Goal: Information Seeking & Learning: Compare options

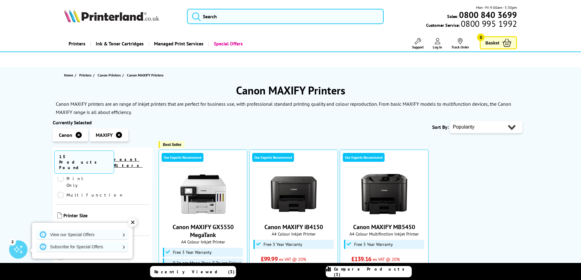
scroll to position [30, 0]
click at [133, 222] on div "✕" at bounding box center [132, 222] width 9 height 9
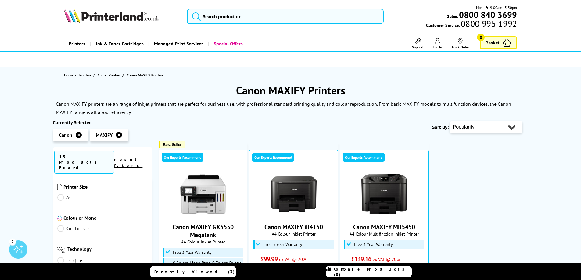
scroll to position [122, 0]
click at [62, 224] on link "Colour" at bounding box center [79, 227] width 45 height 7
click at [60, 256] on link "Inkjet" at bounding box center [79, 259] width 45 height 7
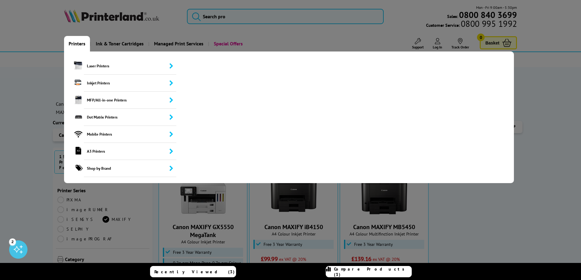
click at [80, 43] on link "Printers" at bounding box center [77, 44] width 26 height 16
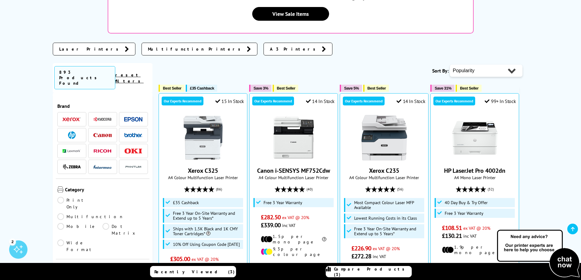
scroll to position [183, 0]
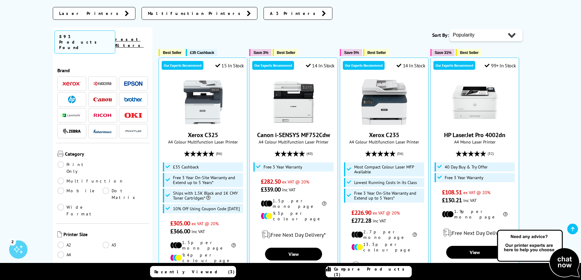
click at [130, 81] on img at bounding box center [133, 83] width 18 height 5
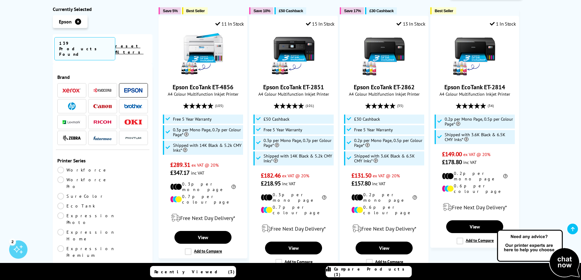
click at [105, 104] on img at bounding box center [102, 106] width 18 height 4
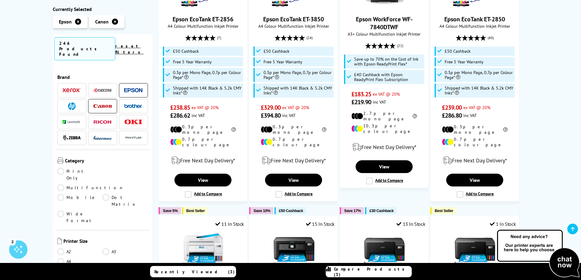
click at [60, 168] on link "Print Only" at bounding box center [79, 174] width 45 height 13
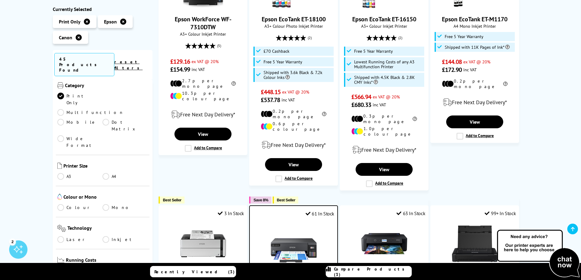
scroll to position [91, 0]
click at [62, 173] on link "A3" at bounding box center [79, 176] width 45 height 7
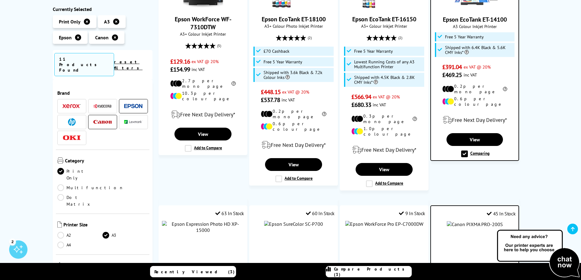
scroll to position [91, 0]
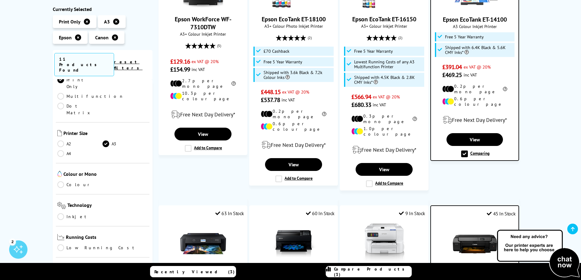
click at [61, 181] on link "Colour" at bounding box center [79, 184] width 45 height 7
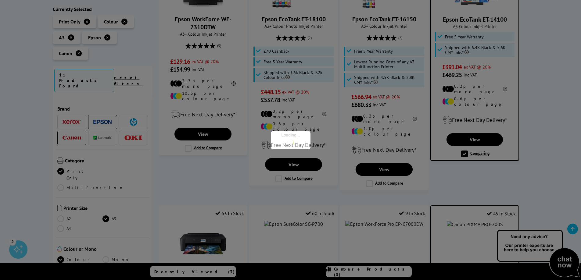
scroll to position [91, 0]
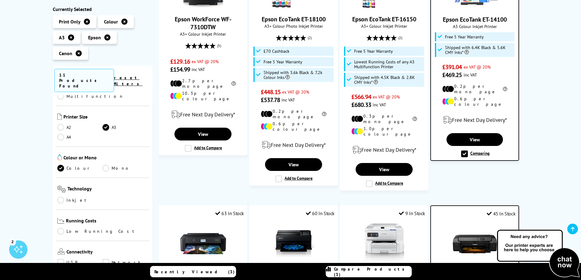
drag, startPoint x: 62, startPoint y: 172, endPoint x: 102, endPoint y: 171, distance: 40.6
click at [62, 197] on link "Inkjet" at bounding box center [79, 200] width 45 height 7
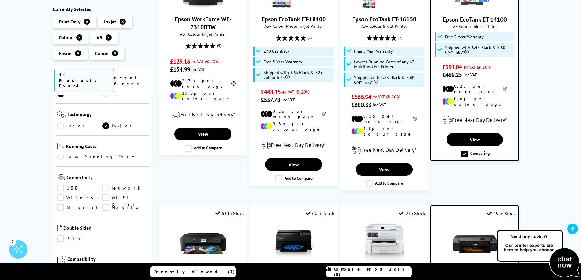
scroll to position [152, 0]
click at [61, 152] on link "Low Running Cost" at bounding box center [102, 155] width 91 height 7
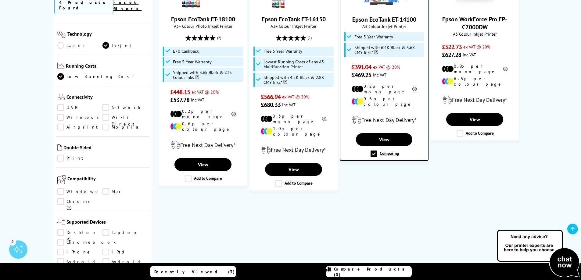
scroll to position [183, 0]
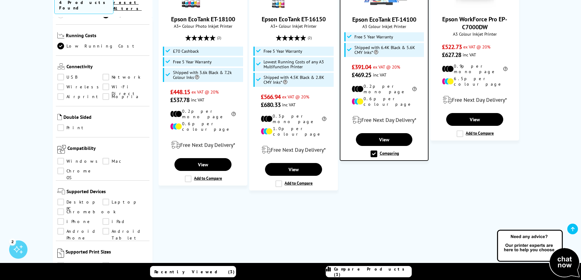
click at [61, 158] on link "Windows" at bounding box center [79, 161] width 45 height 7
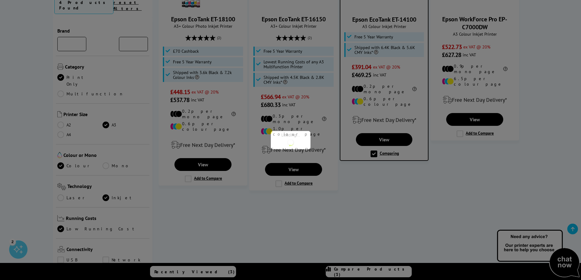
scroll to position [183, 0]
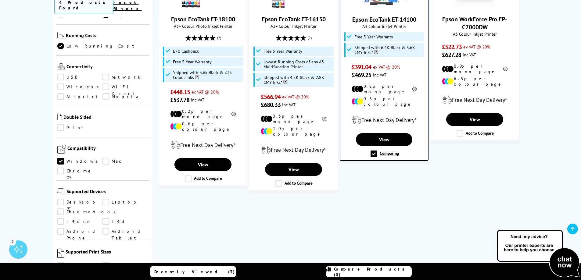
click at [61, 168] on link "Chrome OS" at bounding box center [79, 171] width 45 height 7
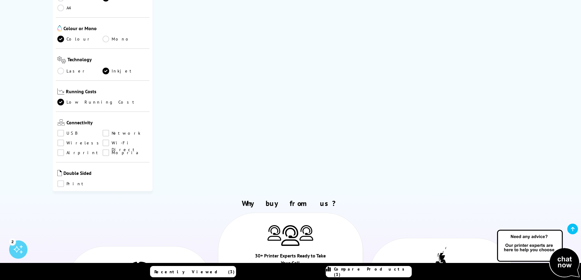
scroll to position [91, 0]
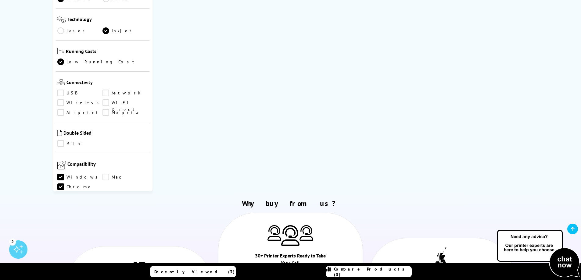
click at [63, 184] on link "Chrome OS" at bounding box center [79, 187] width 45 height 7
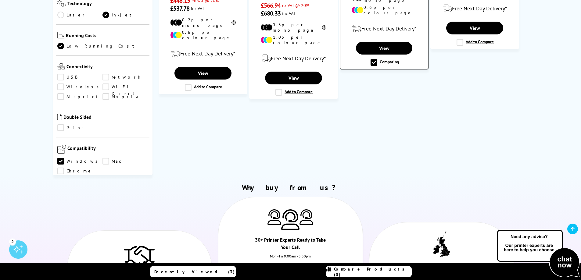
scroll to position [183, 0]
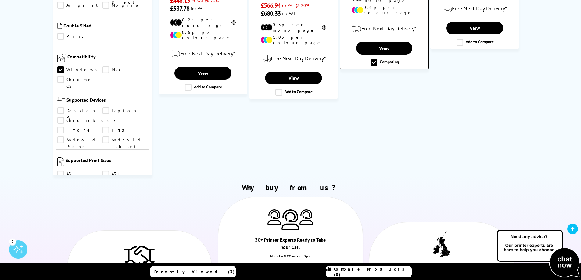
click at [60, 107] on link "Desktop PC" at bounding box center [79, 110] width 45 height 7
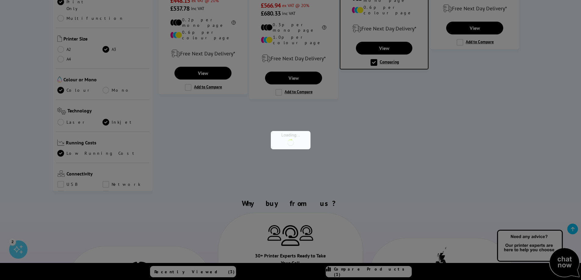
scroll to position [183, 0]
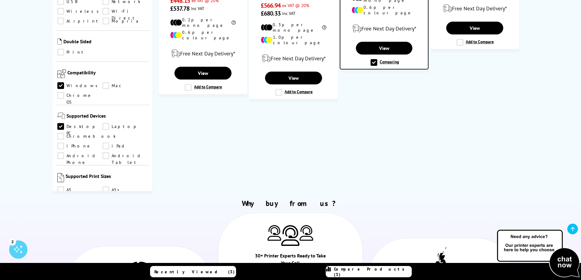
click at [61, 133] on link "Chromebook" at bounding box center [86, 136] width 59 height 7
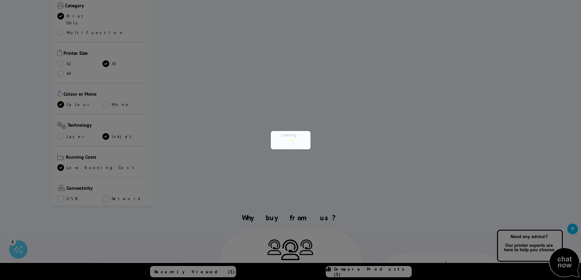
scroll to position [183, 0]
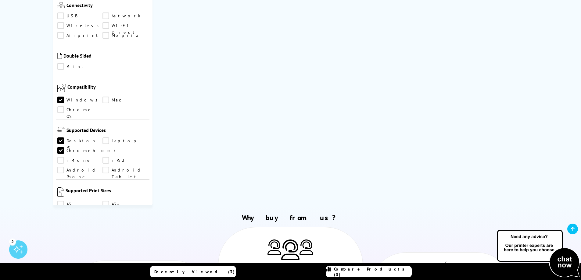
click at [62, 147] on link "Chromebook" at bounding box center [86, 150] width 59 height 7
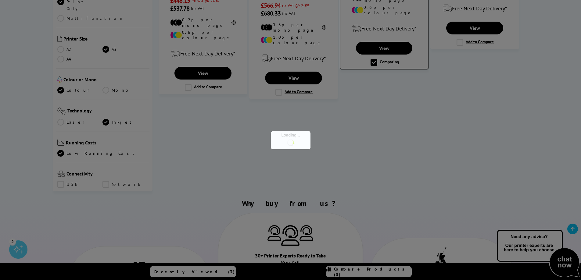
scroll to position [183, 0]
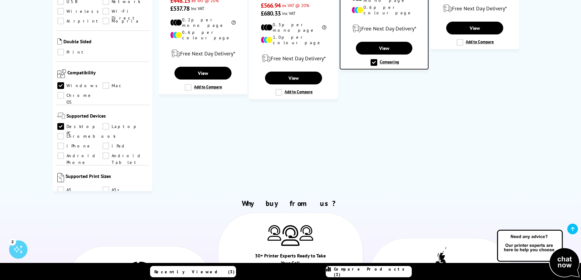
click at [105, 123] on link "Laptop" at bounding box center [124, 126] width 45 height 7
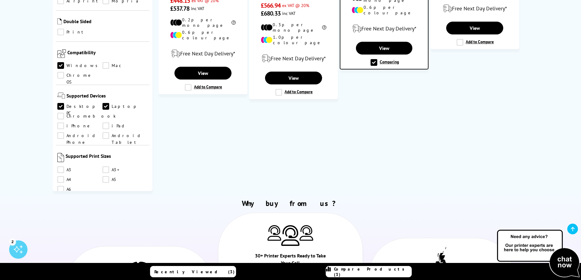
scroll to position [213, 0]
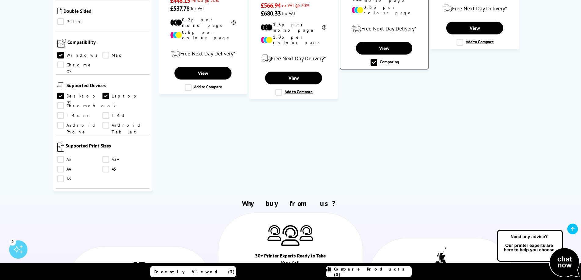
click at [60, 156] on link "A3" at bounding box center [79, 159] width 45 height 7
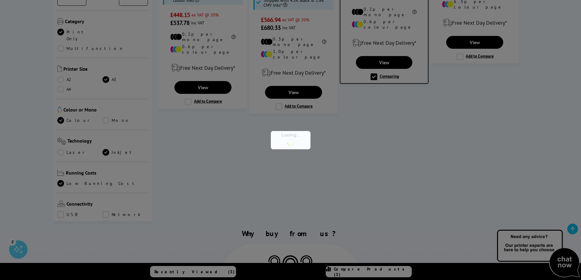
scroll to position [213, 0]
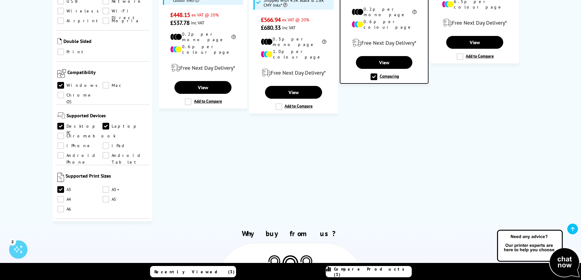
click at [105, 186] on link "A3+" at bounding box center [124, 189] width 45 height 7
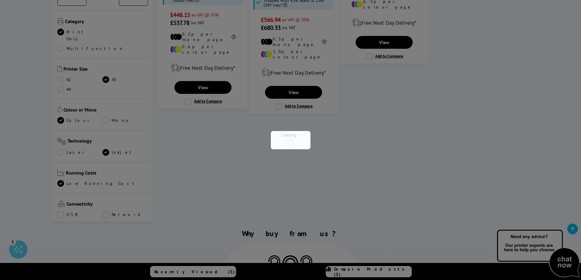
scroll to position [213, 0]
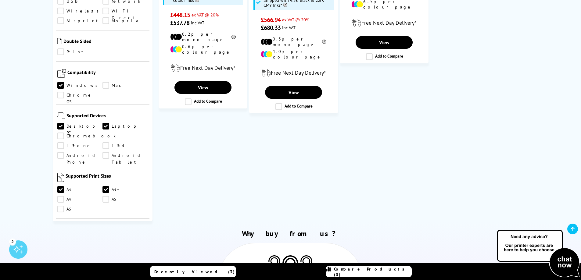
click at [60, 196] on link "A4" at bounding box center [79, 199] width 45 height 7
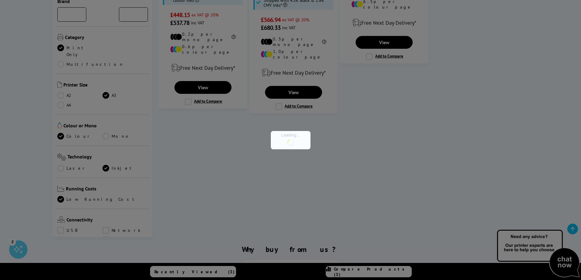
scroll to position [213, 0]
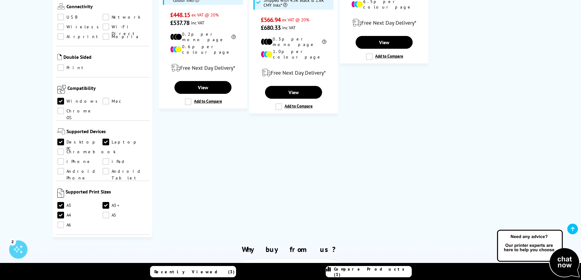
click at [105, 212] on link "A5" at bounding box center [124, 215] width 45 height 7
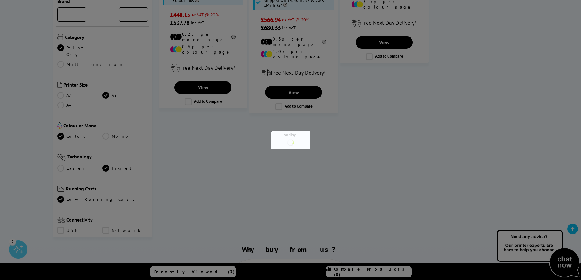
scroll to position [213, 0]
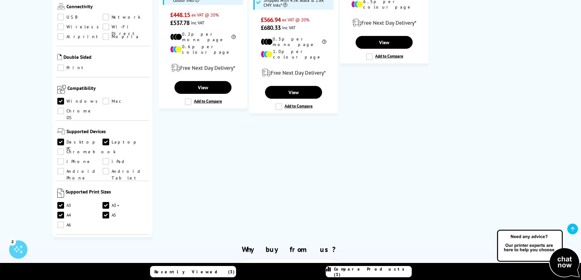
click at [59, 222] on link "A6" at bounding box center [79, 225] width 45 height 7
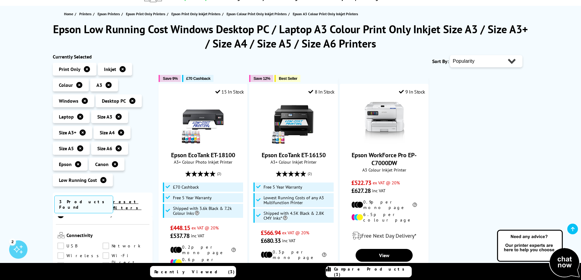
scroll to position [61, 0]
click at [60, 243] on link "USB" at bounding box center [79, 246] width 45 height 7
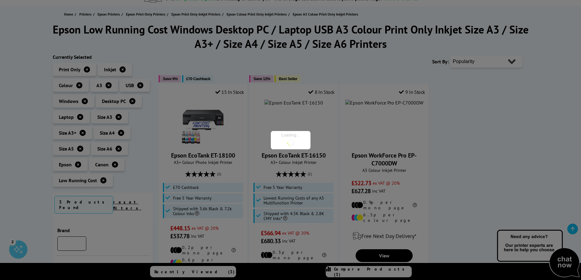
scroll to position [213, 0]
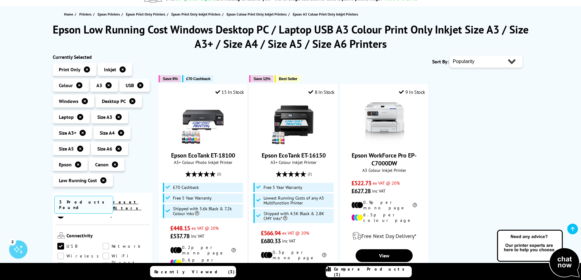
click at [60, 253] on link "Wireless" at bounding box center [79, 256] width 45 height 7
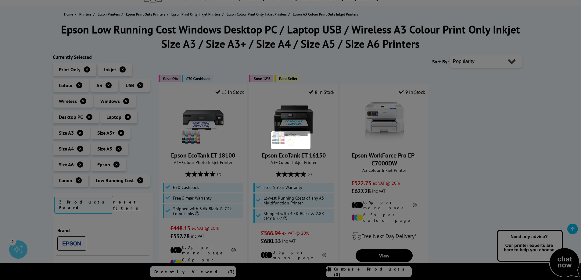
scroll to position [213, 0]
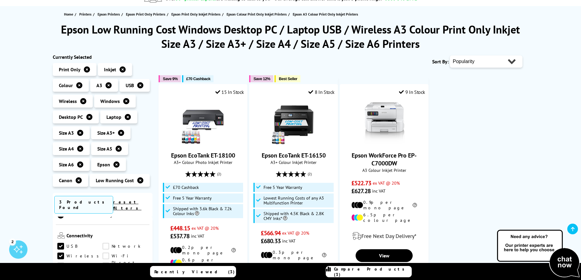
click at [107, 253] on link "Wi-Fi Direct" at bounding box center [124, 256] width 45 height 7
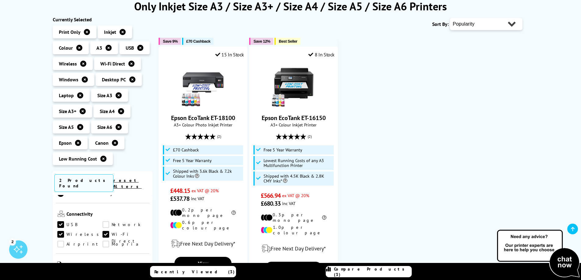
scroll to position [122, 0]
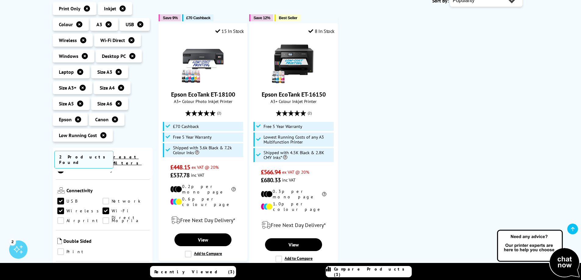
click at [106, 208] on link "Wi-Fi Direct" at bounding box center [124, 211] width 45 height 7
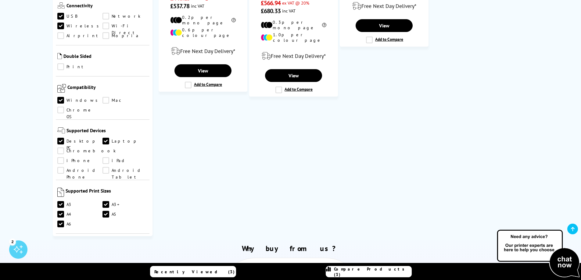
scroll to position [305, 0]
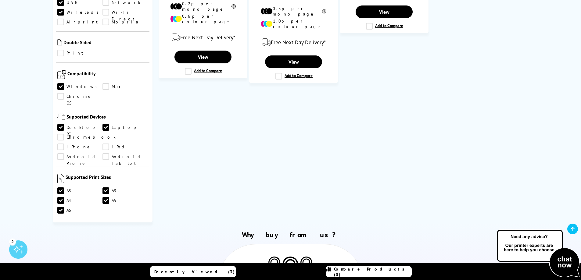
click at [105, 188] on link "A3+" at bounding box center [124, 191] width 45 height 7
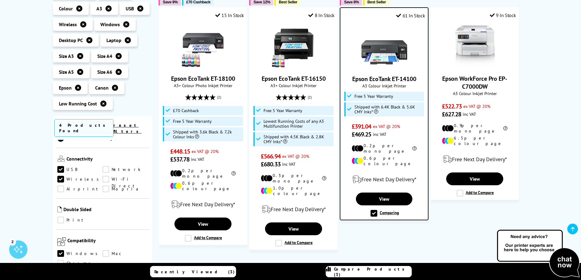
scroll to position [152, 0]
